Goal: Information Seeking & Learning: Learn about a topic

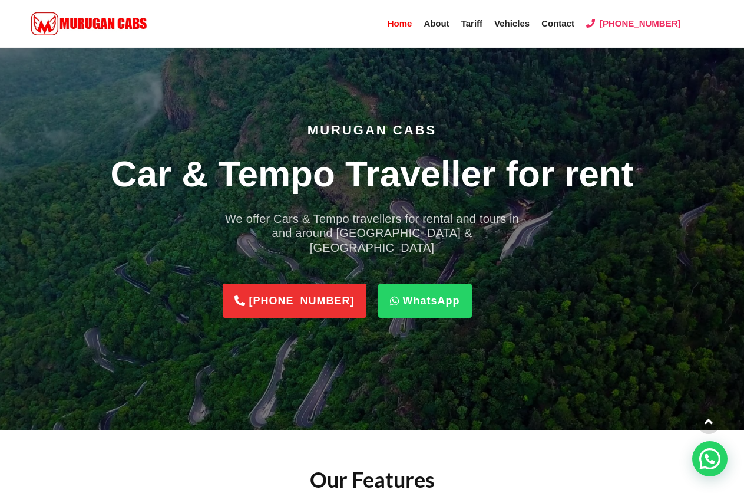
scroll to position [707, 0]
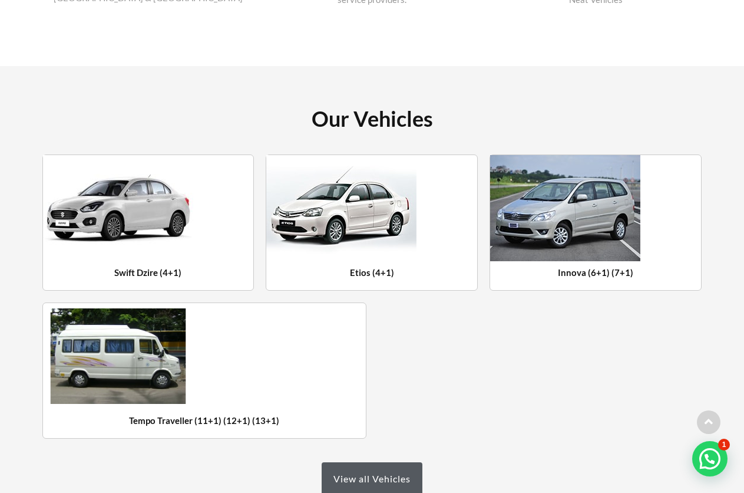
click at [120, 351] on img at bounding box center [118, 355] width 136 height 95
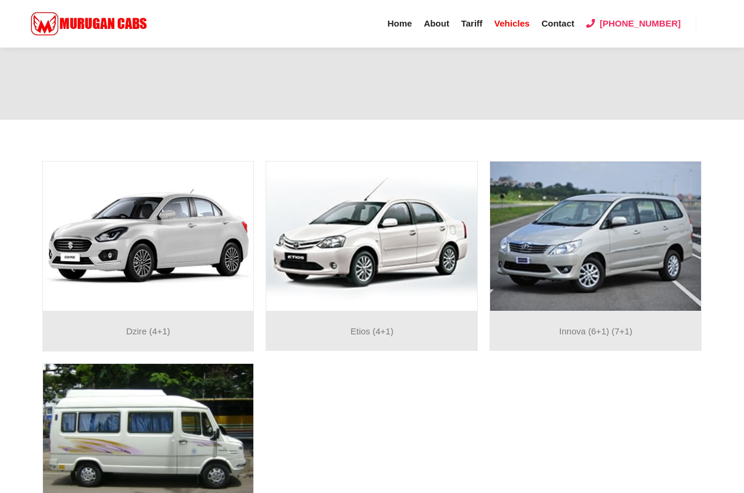
scroll to position [295, 0]
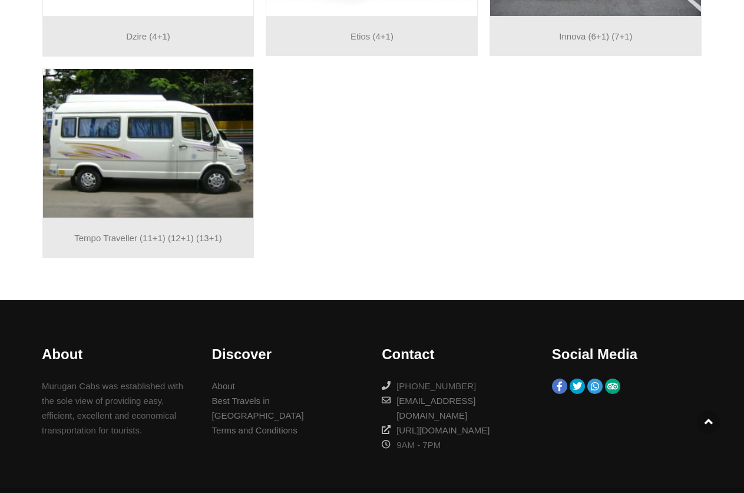
click at [187, 253] on div "Tempo Traveller (11+1) (12+1) (13+1)" at bounding box center [148, 238] width 212 height 40
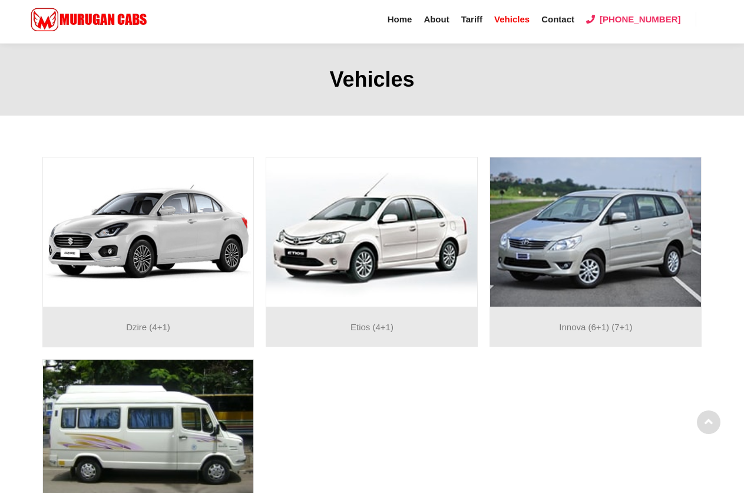
scroll to position [0, 0]
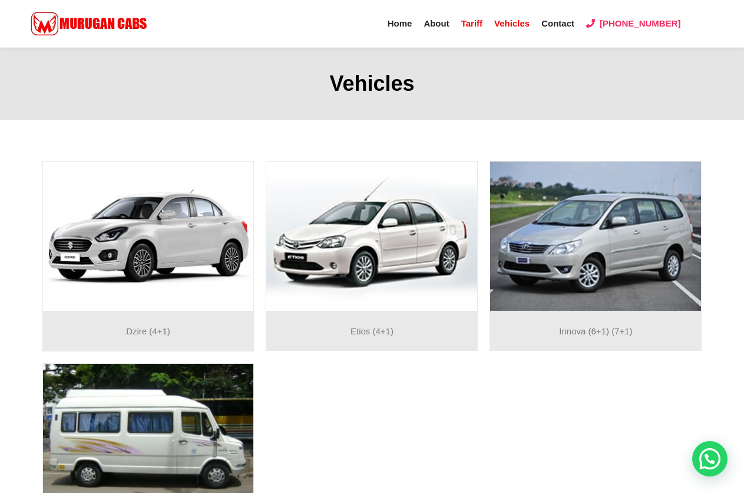
click at [483, 22] on span "Tariff" at bounding box center [471, 23] width 21 height 10
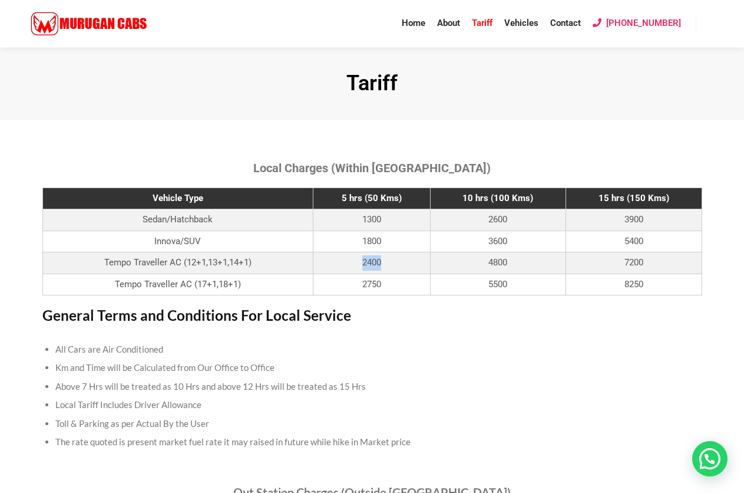
drag, startPoint x: 358, startPoint y: 267, endPoint x: 443, endPoint y: 268, distance: 84.9
click at [406, 265] on td "2400" at bounding box center [371, 263] width 117 height 22
drag, startPoint x: 492, startPoint y: 263, endPoint x: 603, endPoint y: 255, distance: 111.7
click at [519, 262] on td "4800" at bounding box center [498, 263] width 136 height 22
drag, startPoint x: 623, startPoint y: 262, endPoint x: 686, endPoint y: 265, distance: 63.1
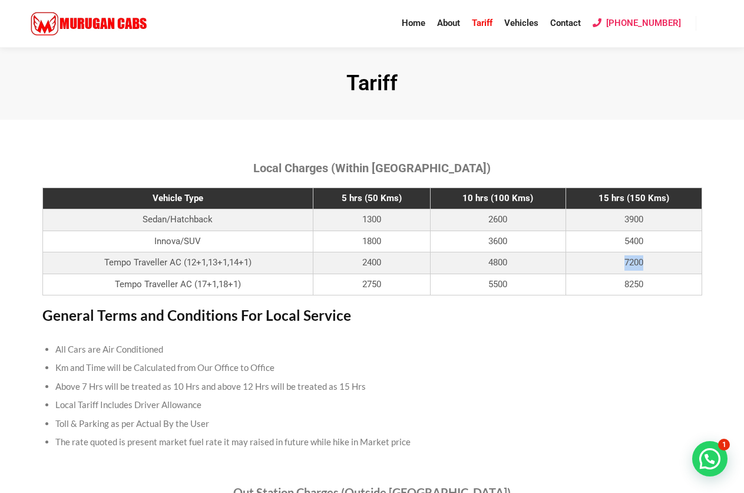
click at [686, 265] on td "7200" at bounding box center [634, 263] width 136 height 22
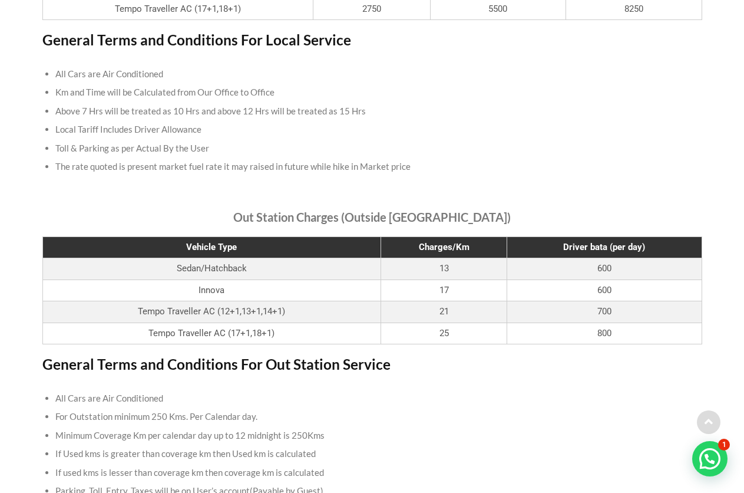
scroll to position [295, 0]
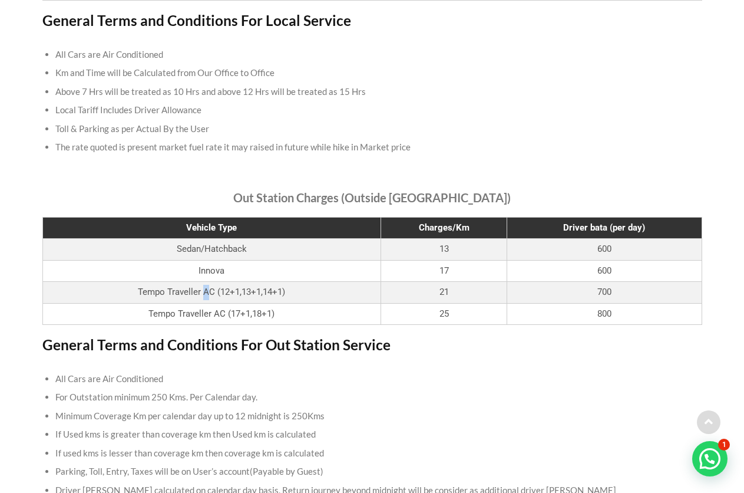
click at [203, 298] on td "Tempo Traveller AC (12+1,13+1,14+1)" at bounding box center [211, 293] width 339 height 22
click at [477, 301] on td "21" at bounding box center [444, 293] width 126 height 22
drag, startPoint x: 474, startPoint y: 298, endPoint x: 413, endPoint y: 295, distance: 61.4
click at [413, 295] on td "21" at bounding box center [444, 293] width 126 height 22
drag, startPoint x: 651, startPoint y: 294, endPoint x: 586, endPoint y: 296, distance: 64.9
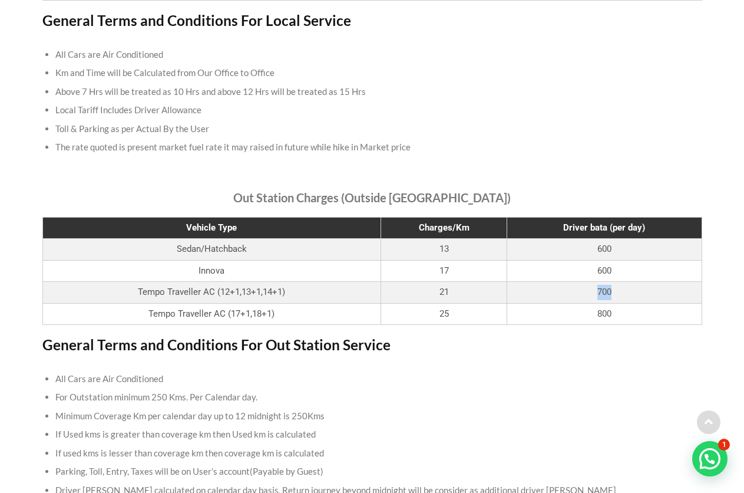
click at [586, 296] on td "700" at bounding box center [604, 293] width 195 height 22
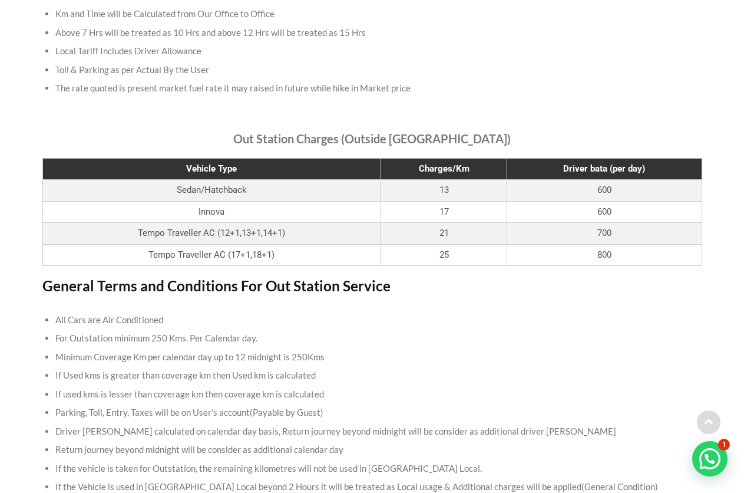
click at [468, 239] on td "21" at bounding box center [444, 234] width 126 height 22
